Goal: Communication & Community: Answer question/provide support

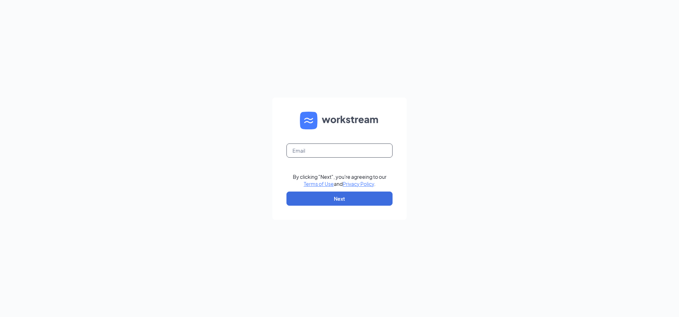
click at [304, 149] on input "text" at bounding box center [339, 150] width 106 height 14
type input "[EMAIL_ADDRESS][DOMAIN_NAME]"
click at [335, 197] on button "Next" at bounding box center [339, 199] width 106 height 14
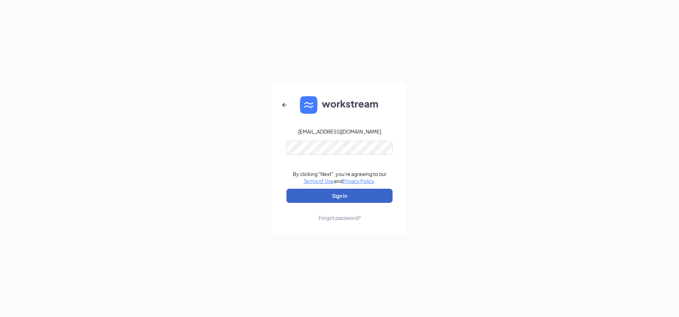
click at [331, 195] on button "Sign In" at bounding box center [339, 196] width 106 height 14
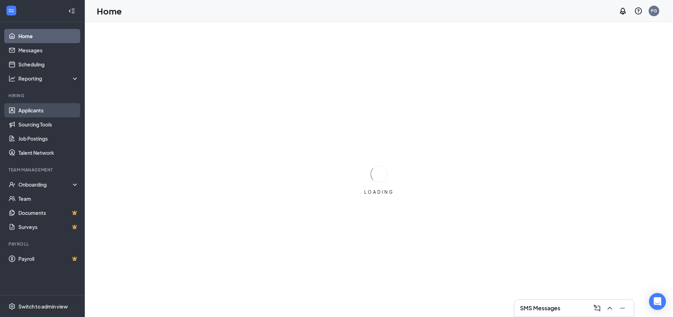
click at [54, 108] on link "Applicants" at bounding box center [48, 110] width 60 height 14
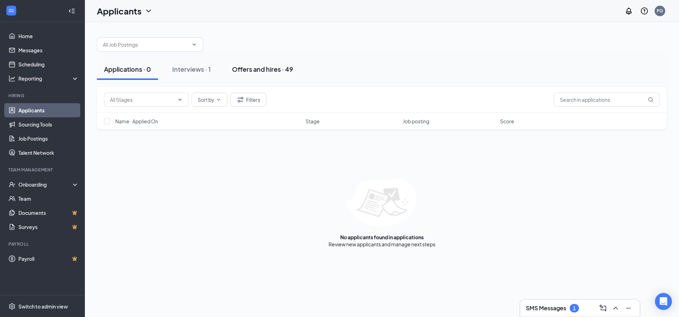
click at [248, 69] on div "Offers and hires · 49" at bounding box center [262, 69] width 61 height 9
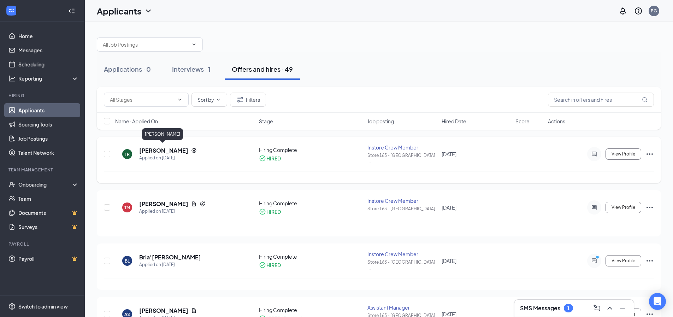
click at [175, 150] on h5 "Tamara Rogers" at bounding box center [163, 151] width 49 height 8
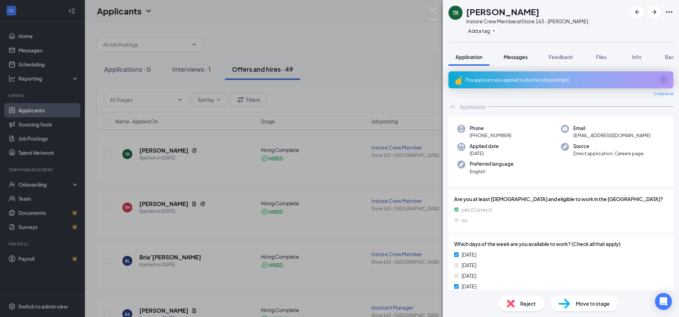
click at [511, 57] on span "Messages" at bounding box center [515, 57] width 24 height 6
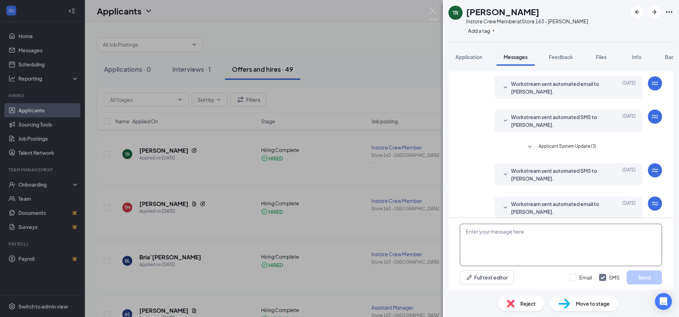
scroll to position [117, 0]
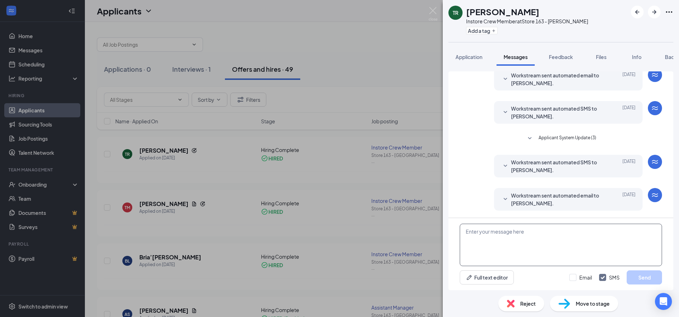
click at [522, 239] on textarea at bounding box center [560, 245] width 202 height 42
type textarea "HI Can You comer in tomorrow for training at 2 pm?"
click at [648, 280] on button "Send" at bounding box center [643, 277] width 35 height 14
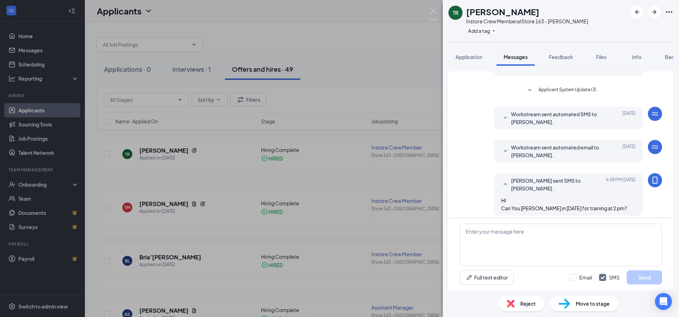
scroll to position [170, 0]
